Goal: Check status: Check status

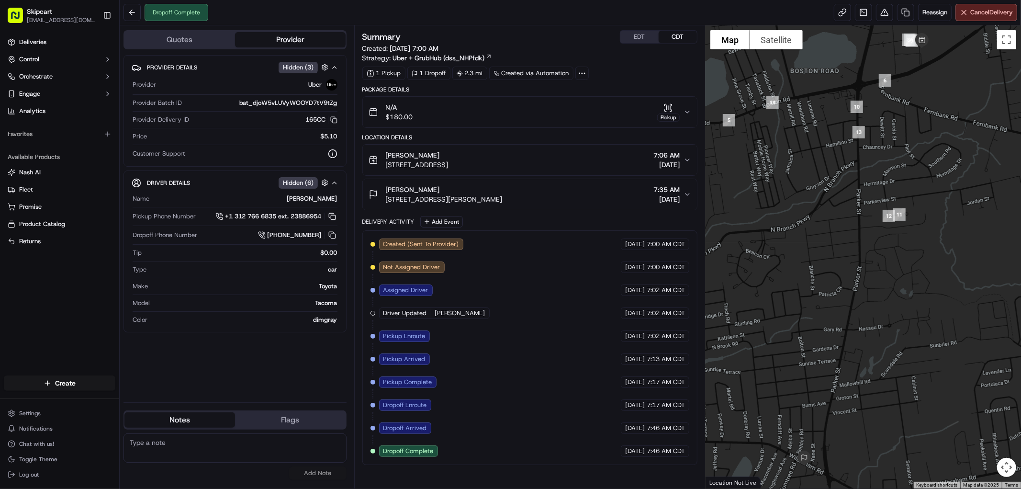
click at [690, 106] on button "N/A $180.00 Pickup" at bounding box center [530, 112] width 334 height 31
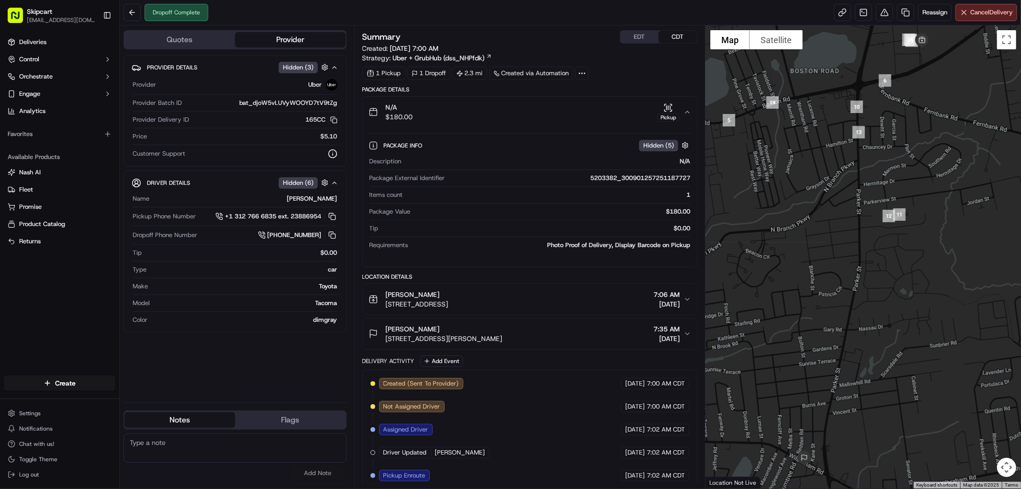
click at [659, 147] on span "Hidden ( 5 )" at bounding box center [658, 145] width 31 height 9
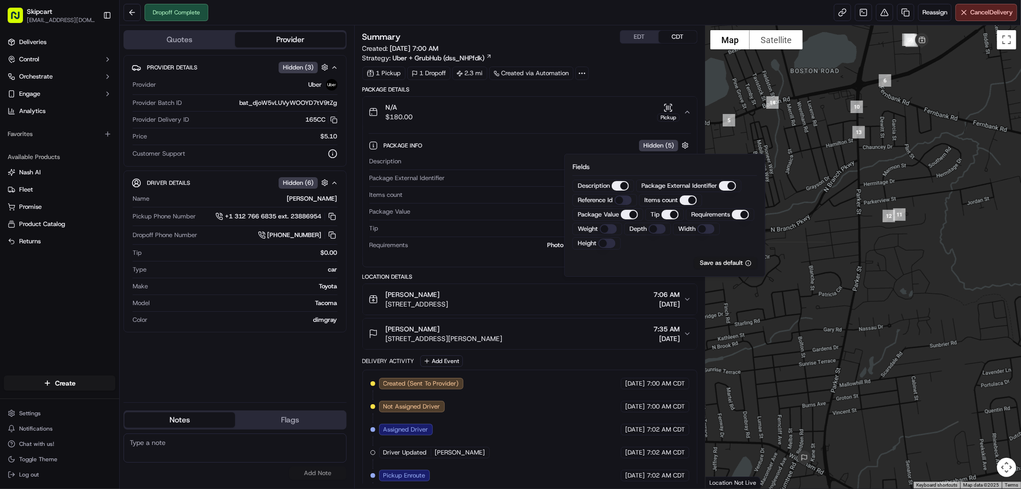
click at [659, 147] on span "Hidden ( 5 )" at bounding box center [658, 145] width 31 height 9
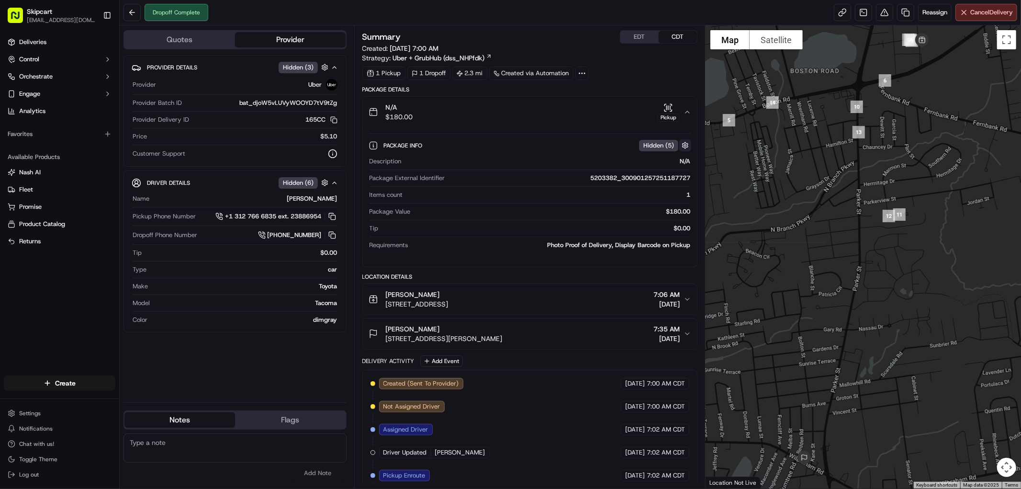
click at [685, 143] on button "button" at bounding box center [685, 145] width 12 height 12
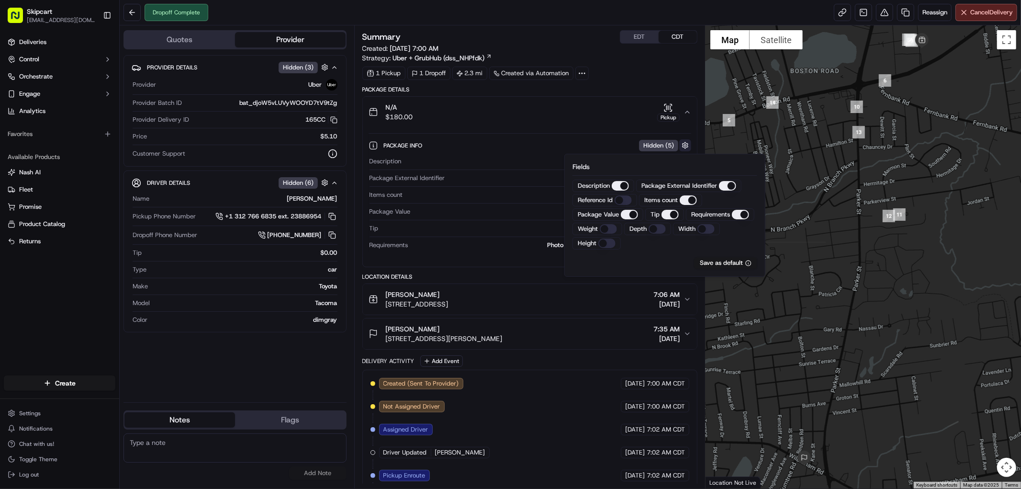
click at [685, 143] on button "button" at bounding box center [685, 145] width 12 height 12
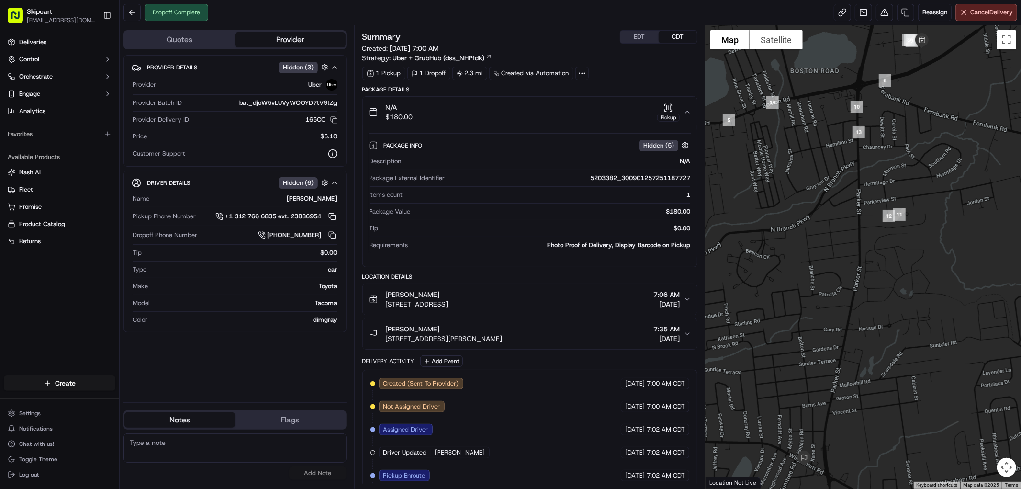
click at [671, 112] on div "Pickup" at bounding box center [668, 112] width 22 height 19
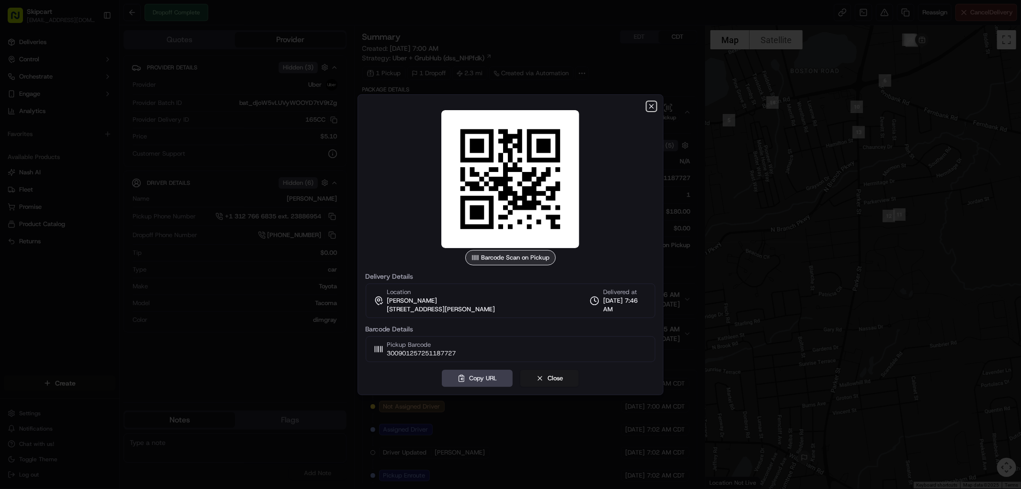
click at [655, 109] on icon "button" at bounding box center [652, 106] width 8 height 8
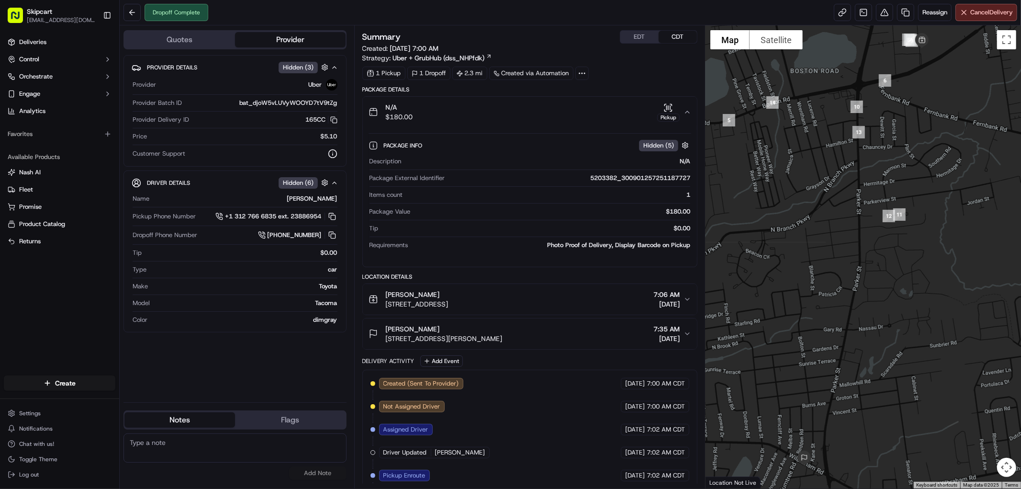
click at [372, 146] on icon at bounding box center [374, 146] width 10 height 10
